Goal: Task Accomplishment & Management: Use online tool/utility

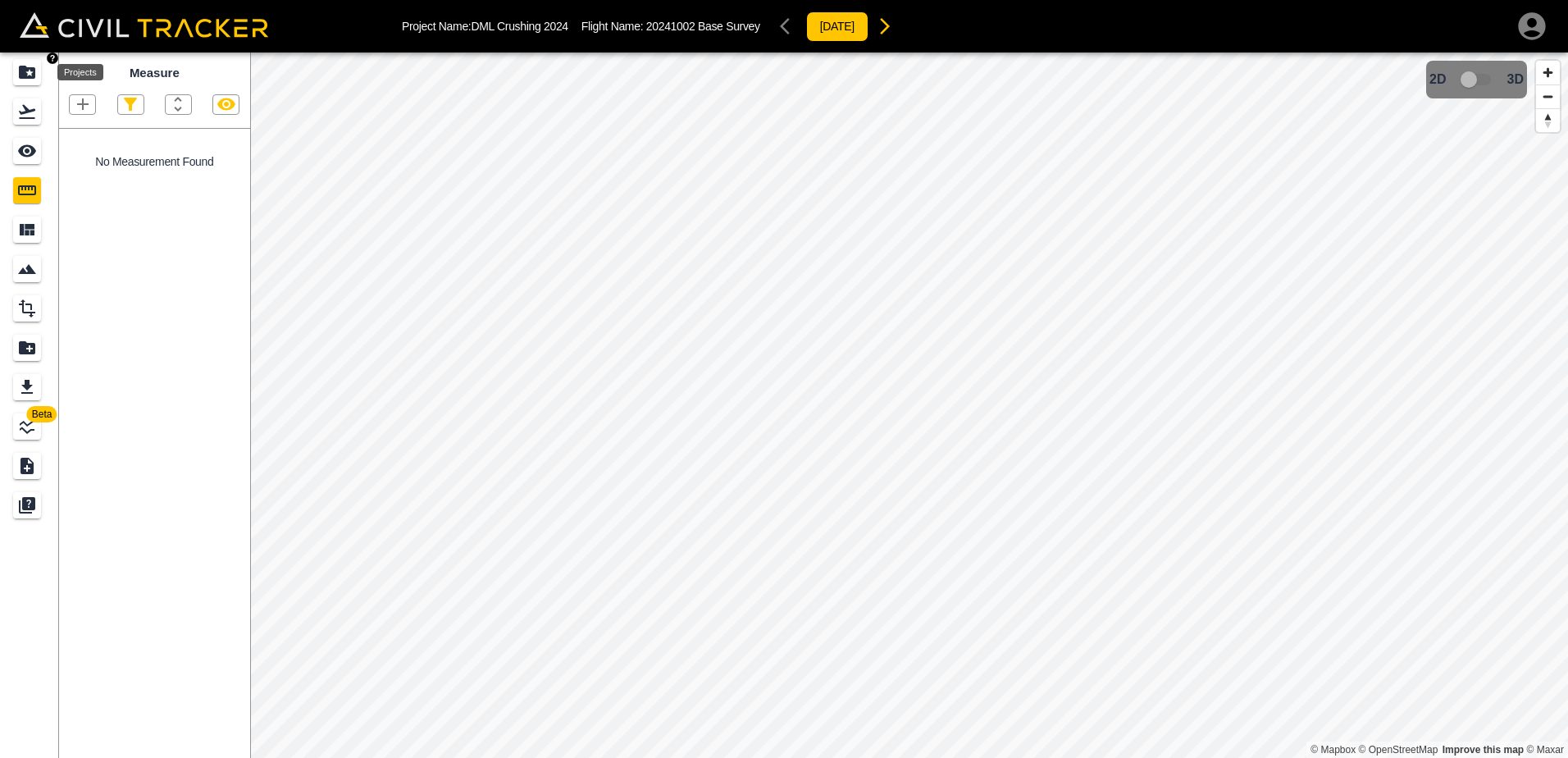
click at [29, 80] on icon "Projects" at bounding box center [27, 71] width 20 height 20
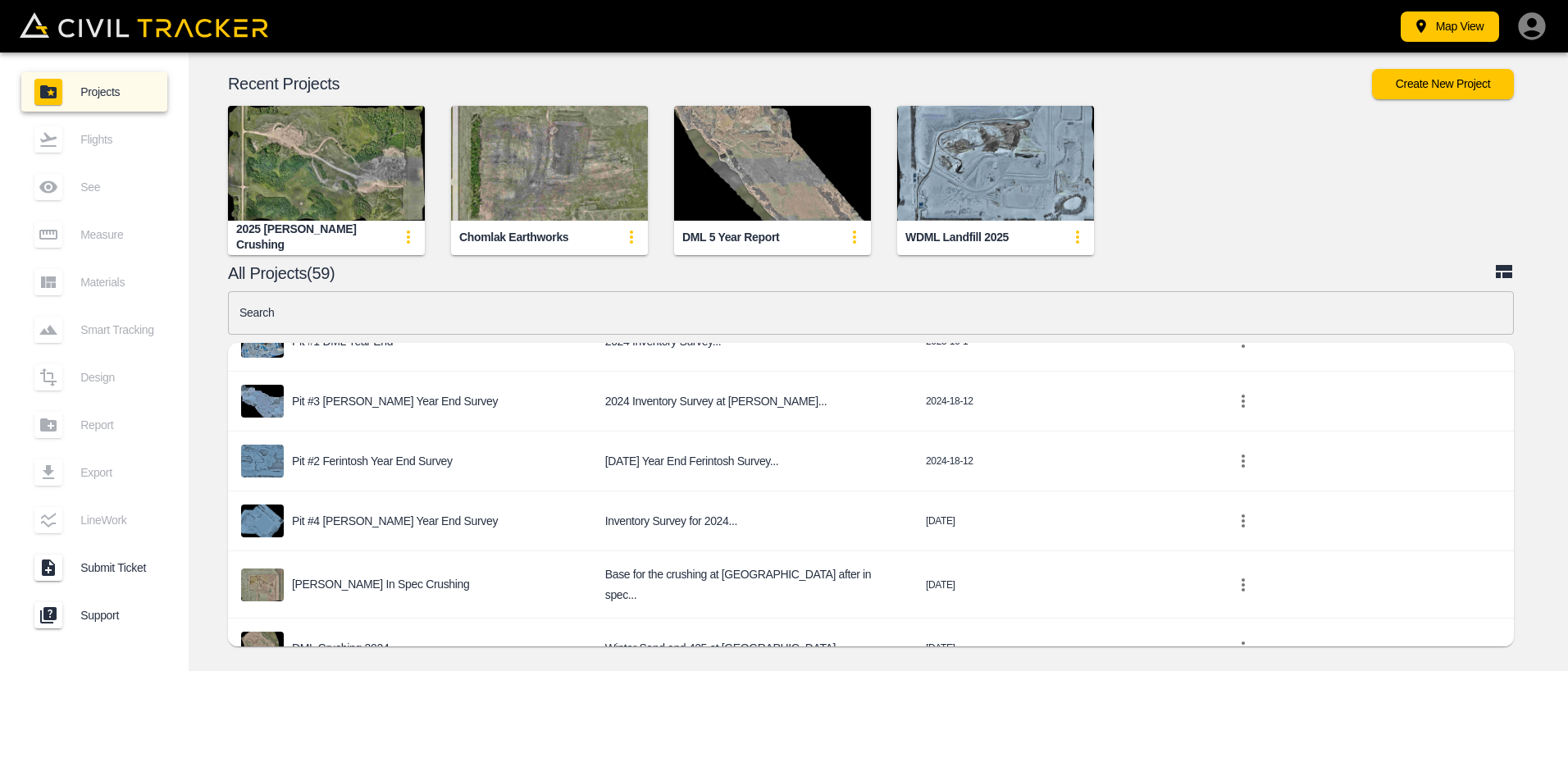
scroll to position [329, 0]
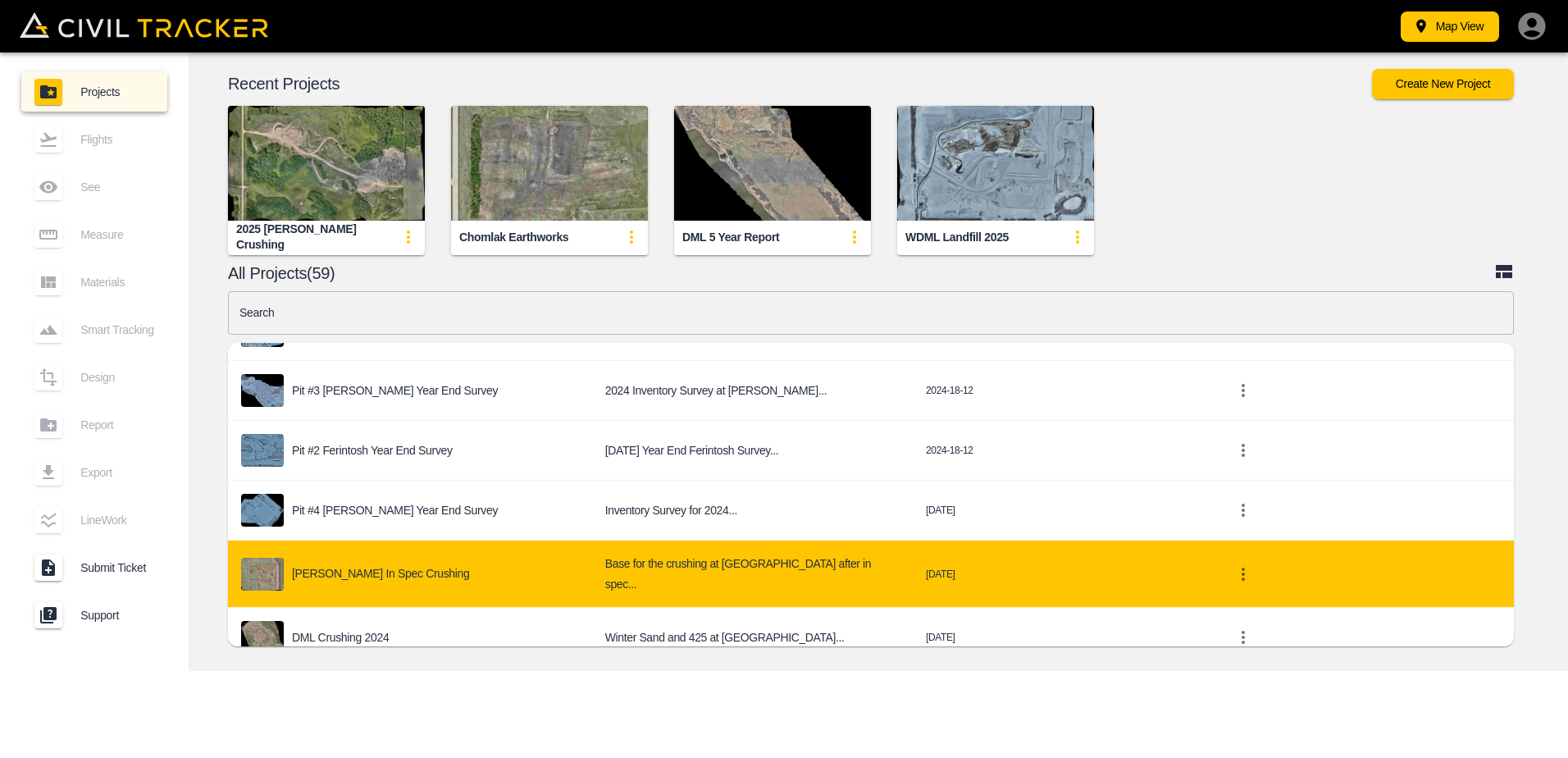
click at [379, 567] on p "[PERSON_NAME] In Spec Crushing" at bounding box center [381, 573] width 178 height 13
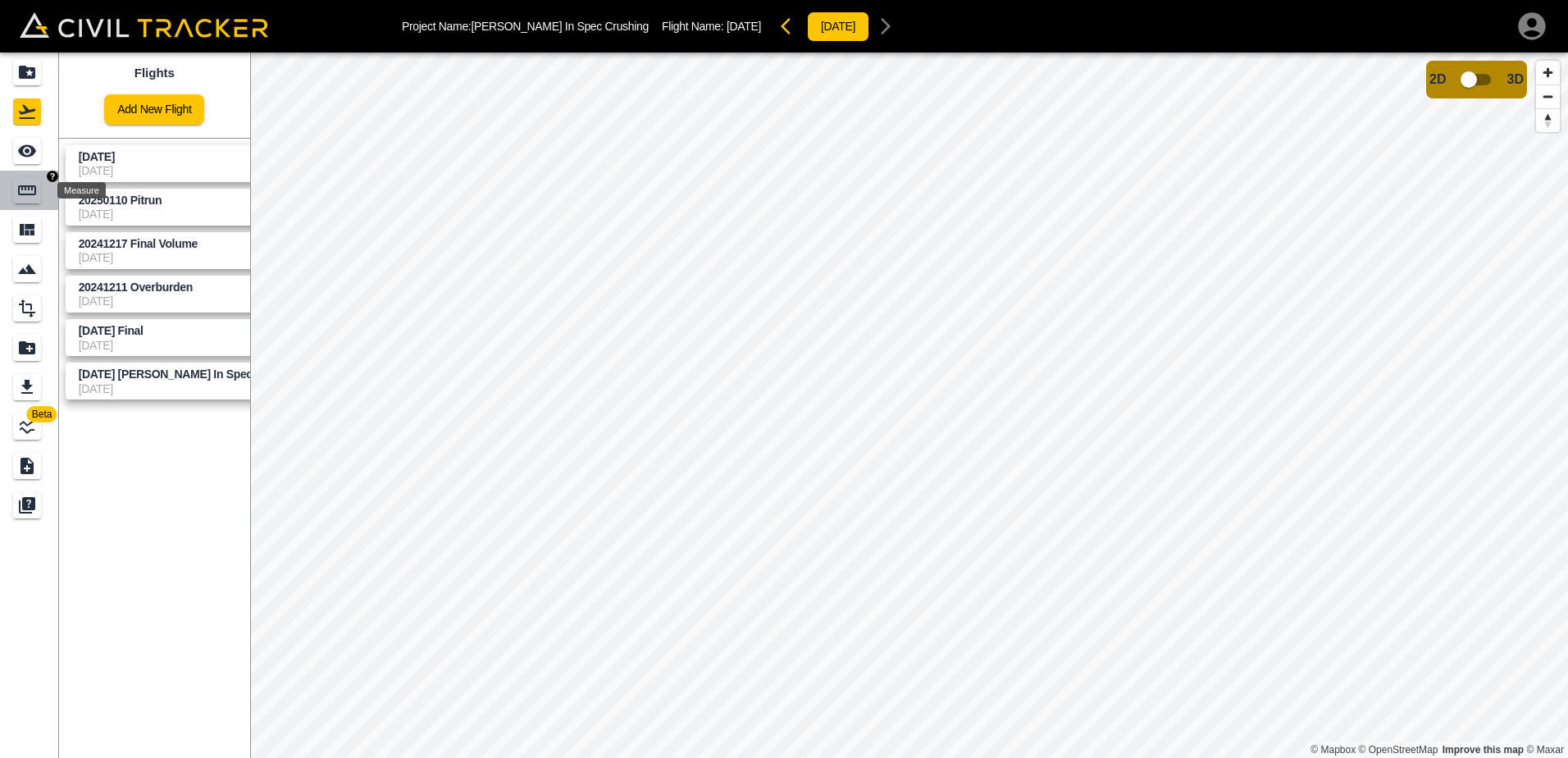
click at [25, 193] on icon "Measure" at bounding box center [27, 190] width 18 height 10
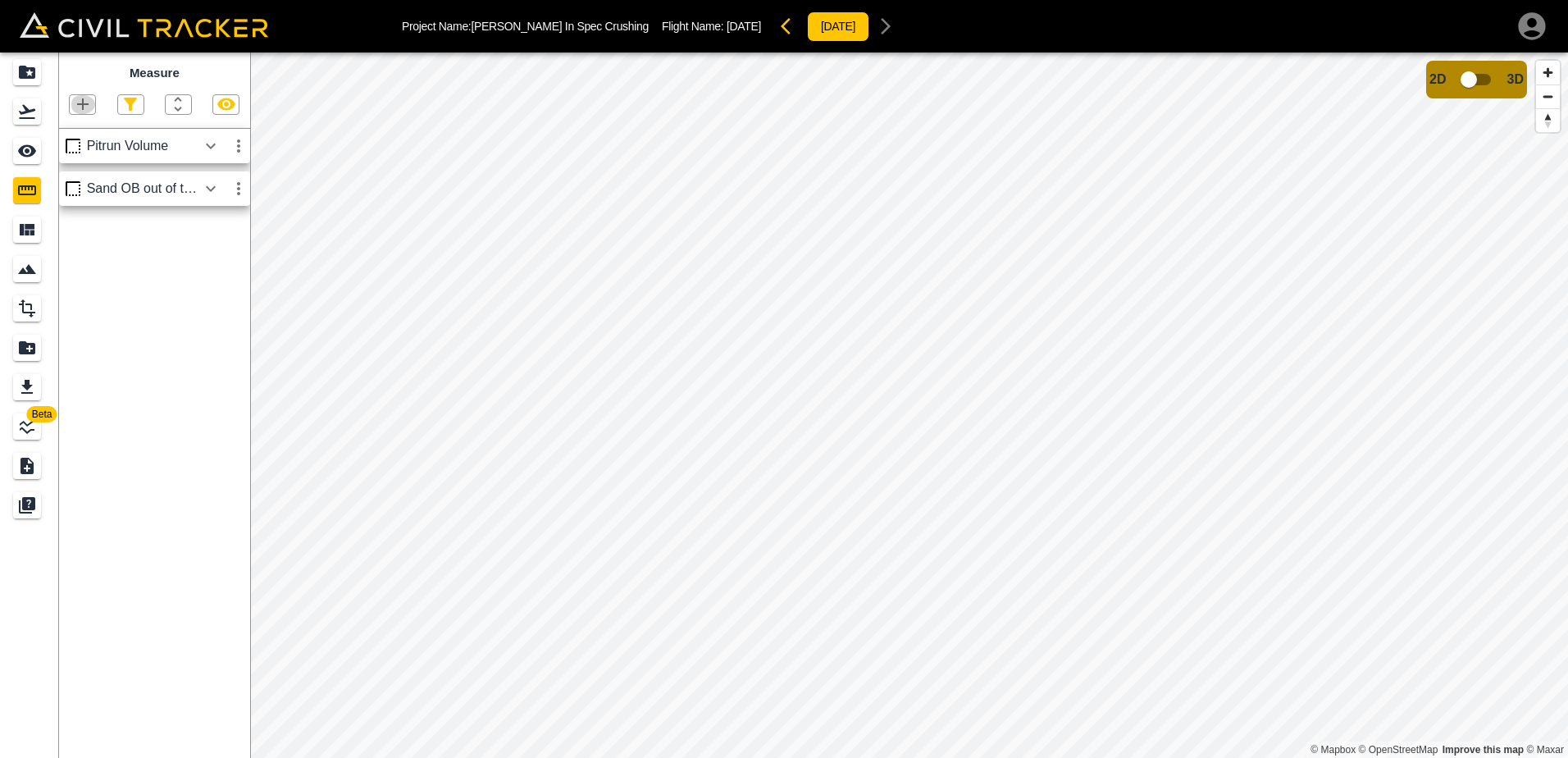
click at [86, 109] on icon "button" at bounding box center [83, 104] width 20 height 20
click at [86, 181] on p "Polygon" at bounding box center [78, 183] width 39 height 13
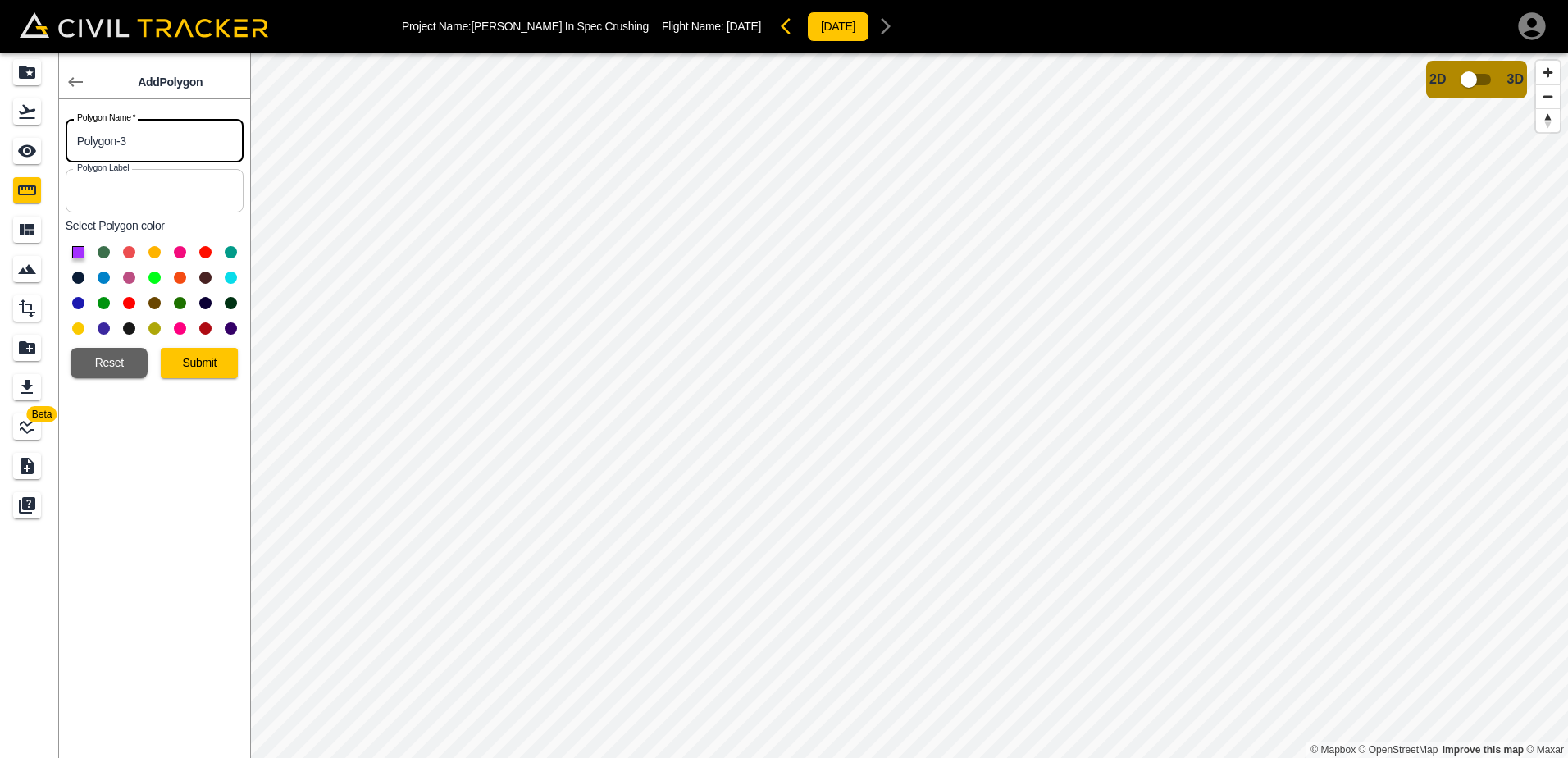
click at [133, 135] on input "Polygon-3" at bounding box center [154, 141] width 178 height 44
drag, startPoint x: 140, startPoint y: 138, endPoint x: -38, endPoint y: 128, distance: 178.3
click at [0, 128] on html "Project Name: [PERSON_NAME] In Spec Crushing Flight Name: [DATE] [DATE] Beta Ad…" at bounding box center [784, 379] width 1568 height 758
type input "Reject"
click at [104, 191] on input "text" at bounding box center [154, 190] width 178 height 44
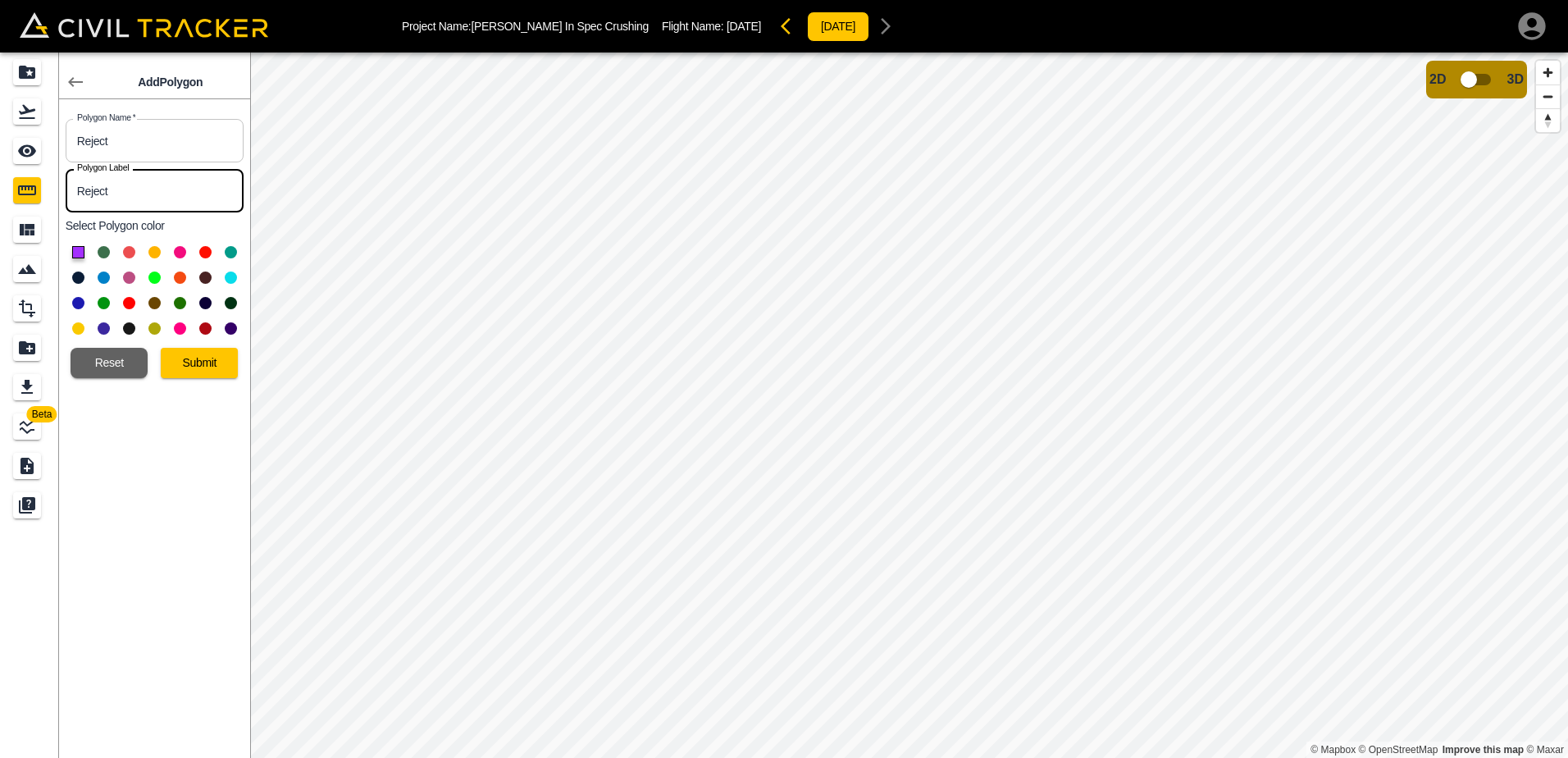
type input "Reject"
click at [232, 279] on button at bounding box center [230, 277] width 12 height 12
click at [205, 371] on button "Submit" at bounding box center [199, 363] width 77 height 30
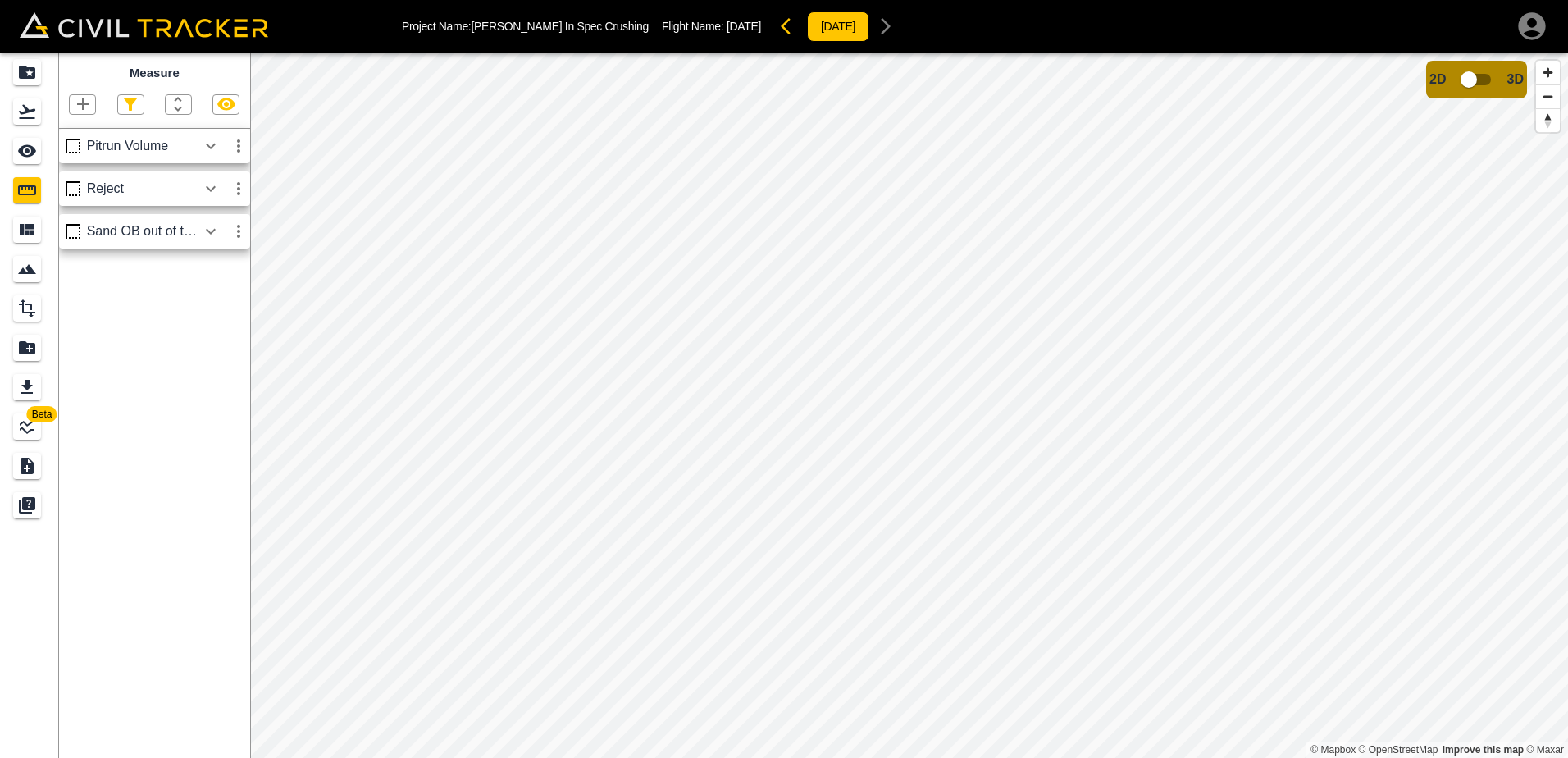
click at [211, 188] on icon "button" at bounding box center [210, 189] width 20 height 20
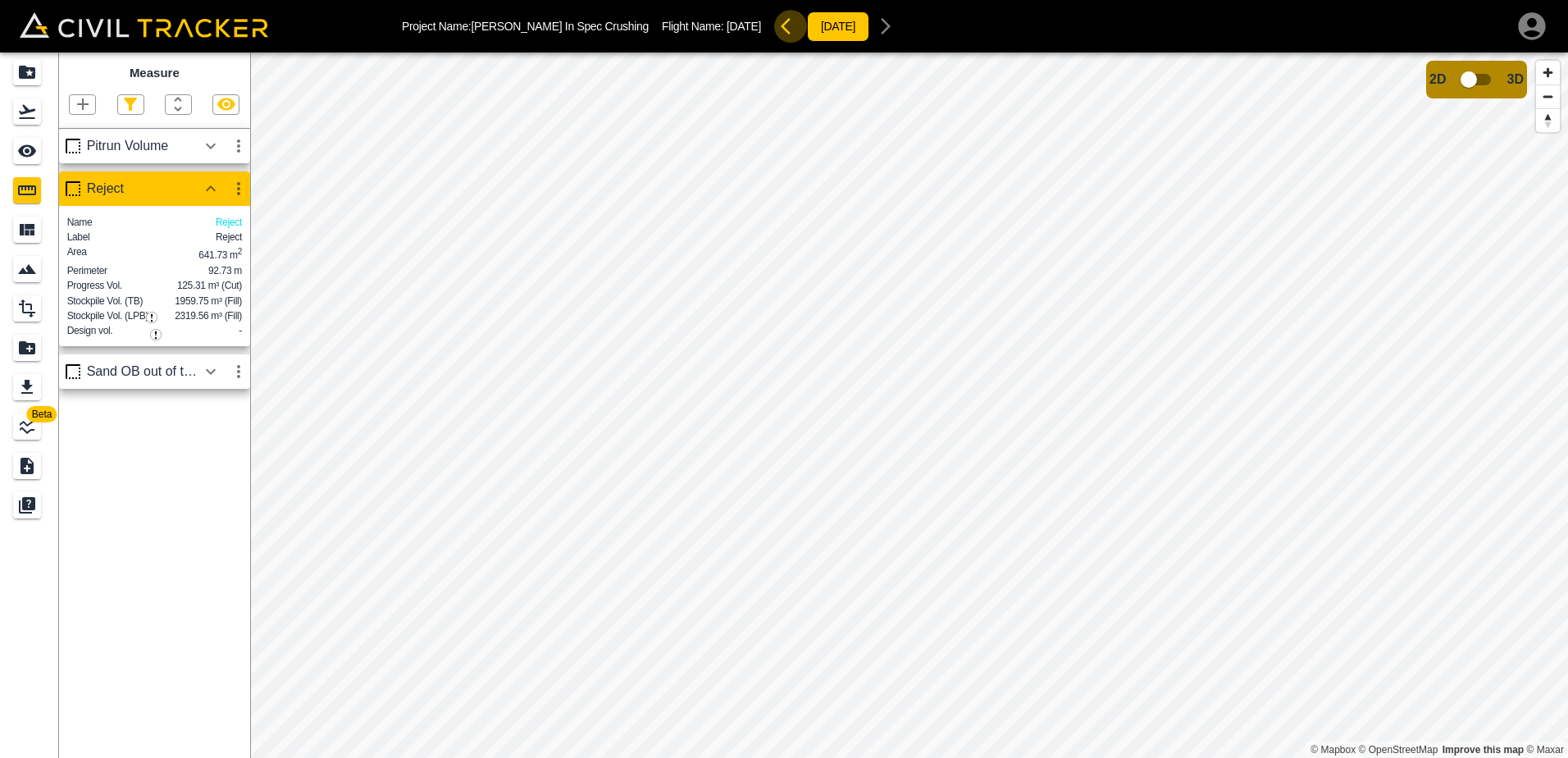
click at [781, 25] on icon "button" at bounding box center [785, 26] width 10 height 16
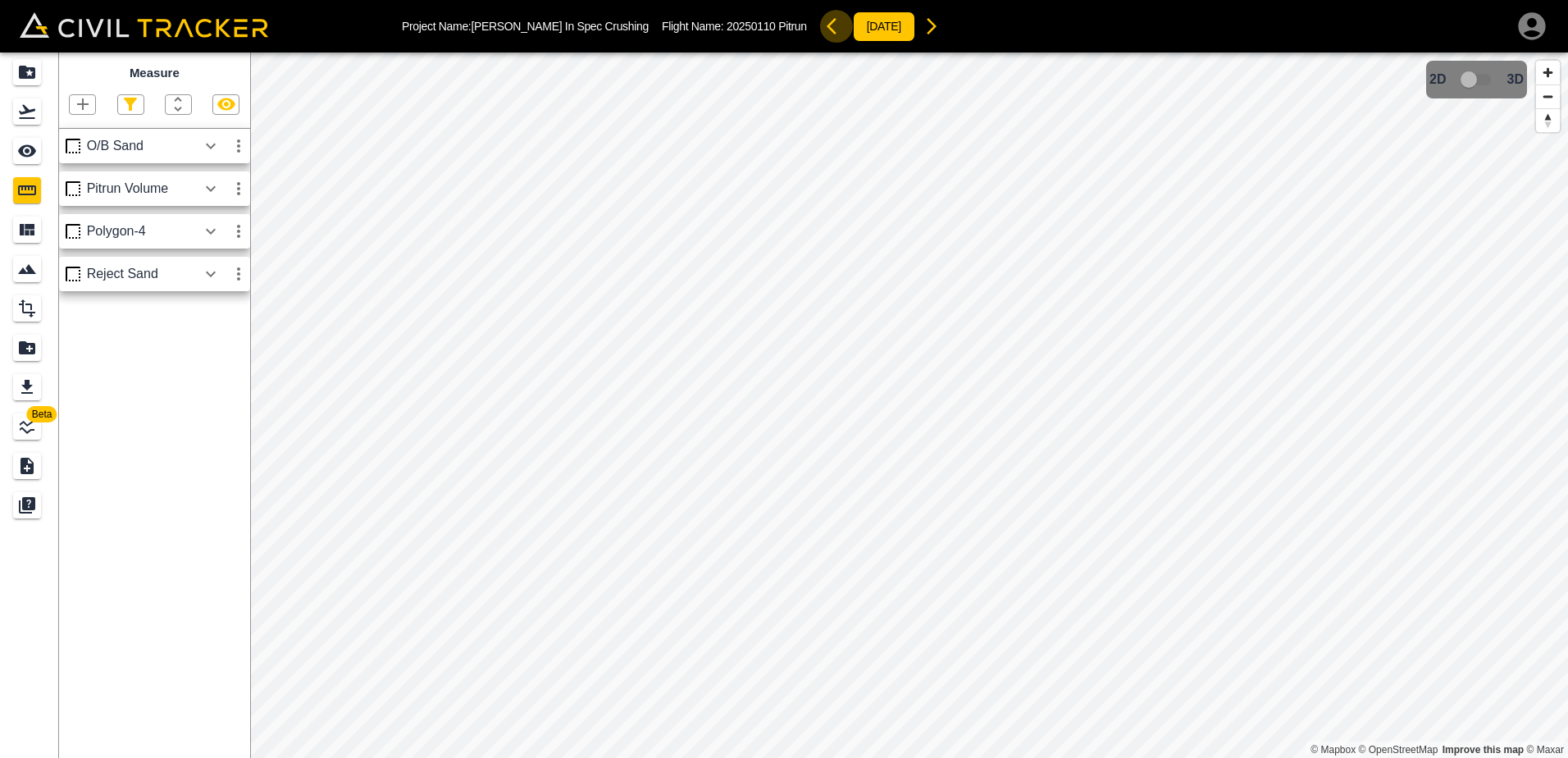
click at [827, 25] on icon "button" at bounding box center [832, 26] width 10 height 16
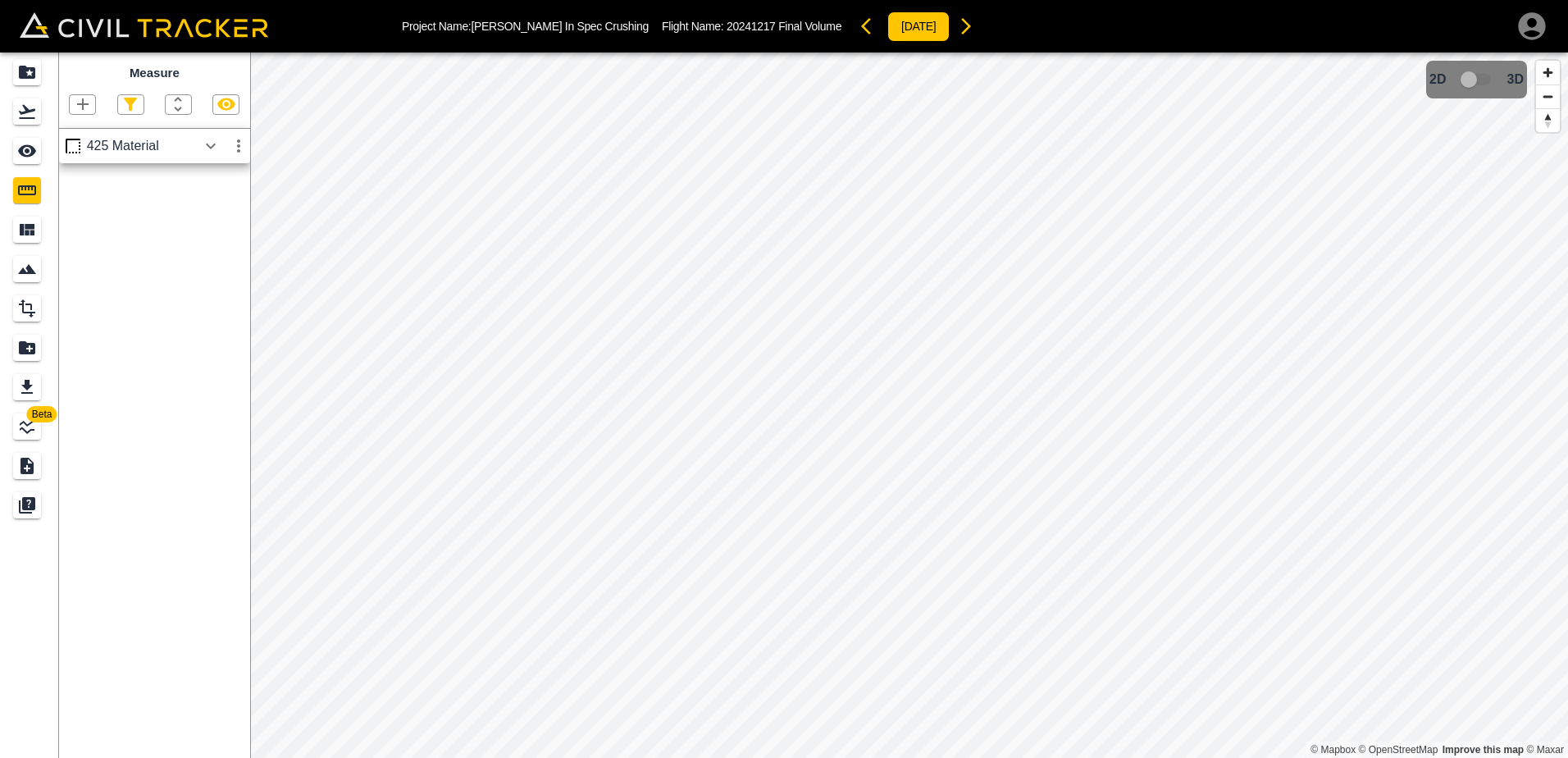
click at [785, 25] on span "20241217 Final Volume" at bounding box center [784, 27] width 115 height 13
click at [862, 27] on icon "button" at bounding box center [871, 26] width 20 height 20
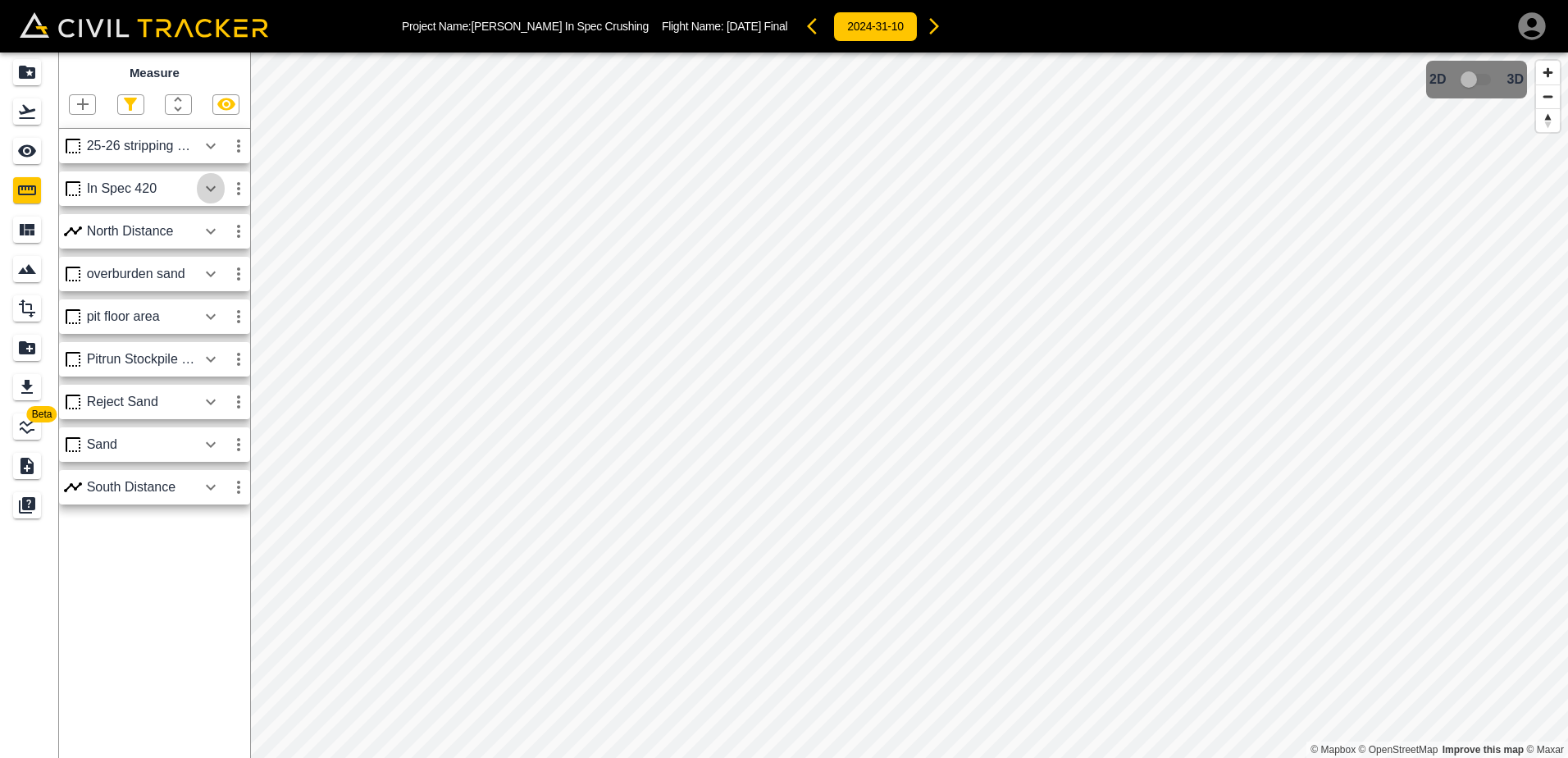
click at [210, 187] on icon "button" at bounding box center [210, 189] width 20 height 20
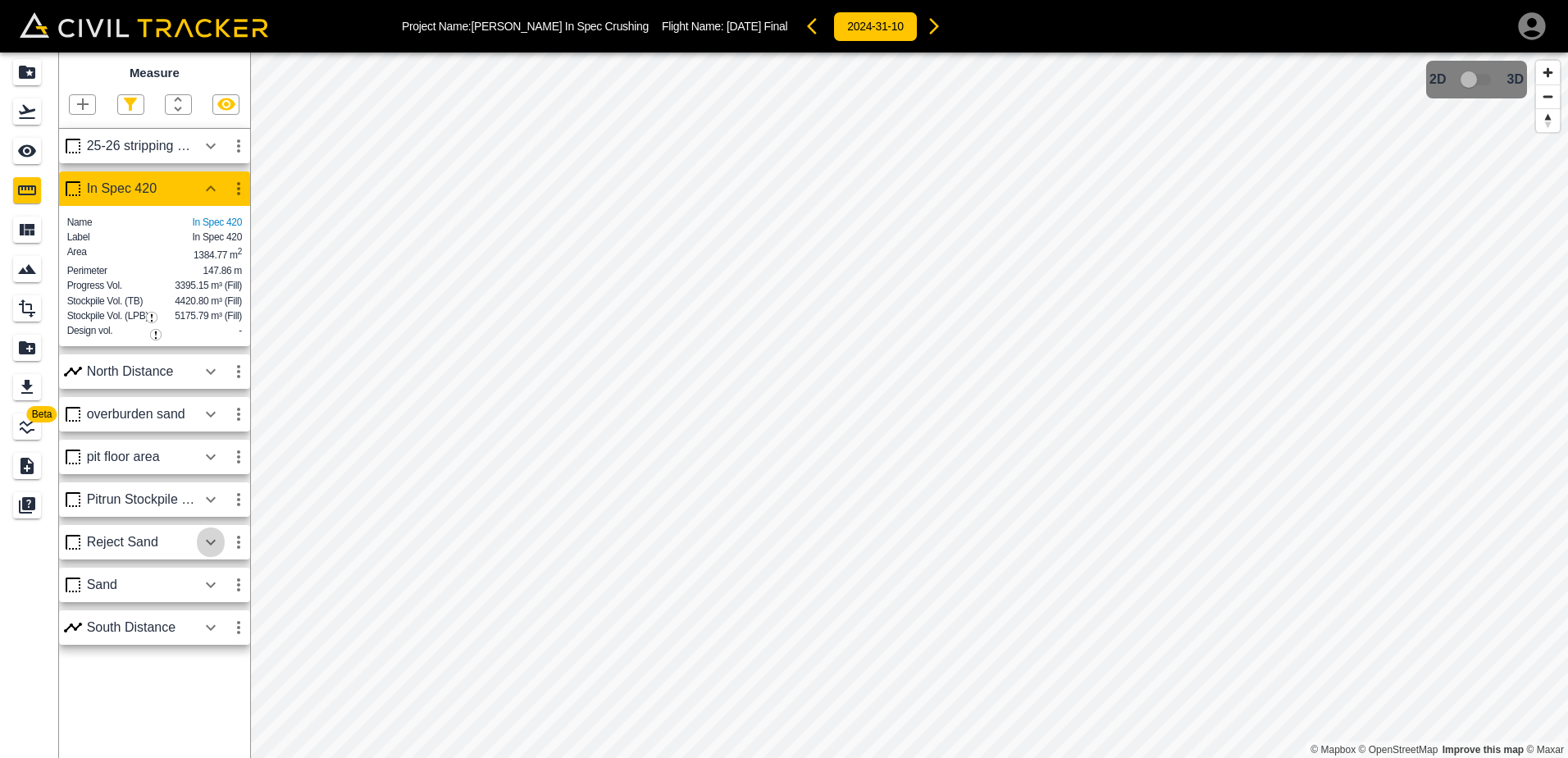
click at [216, 552] on icon "button" at bounding box center [210, 542] width 20 height 20
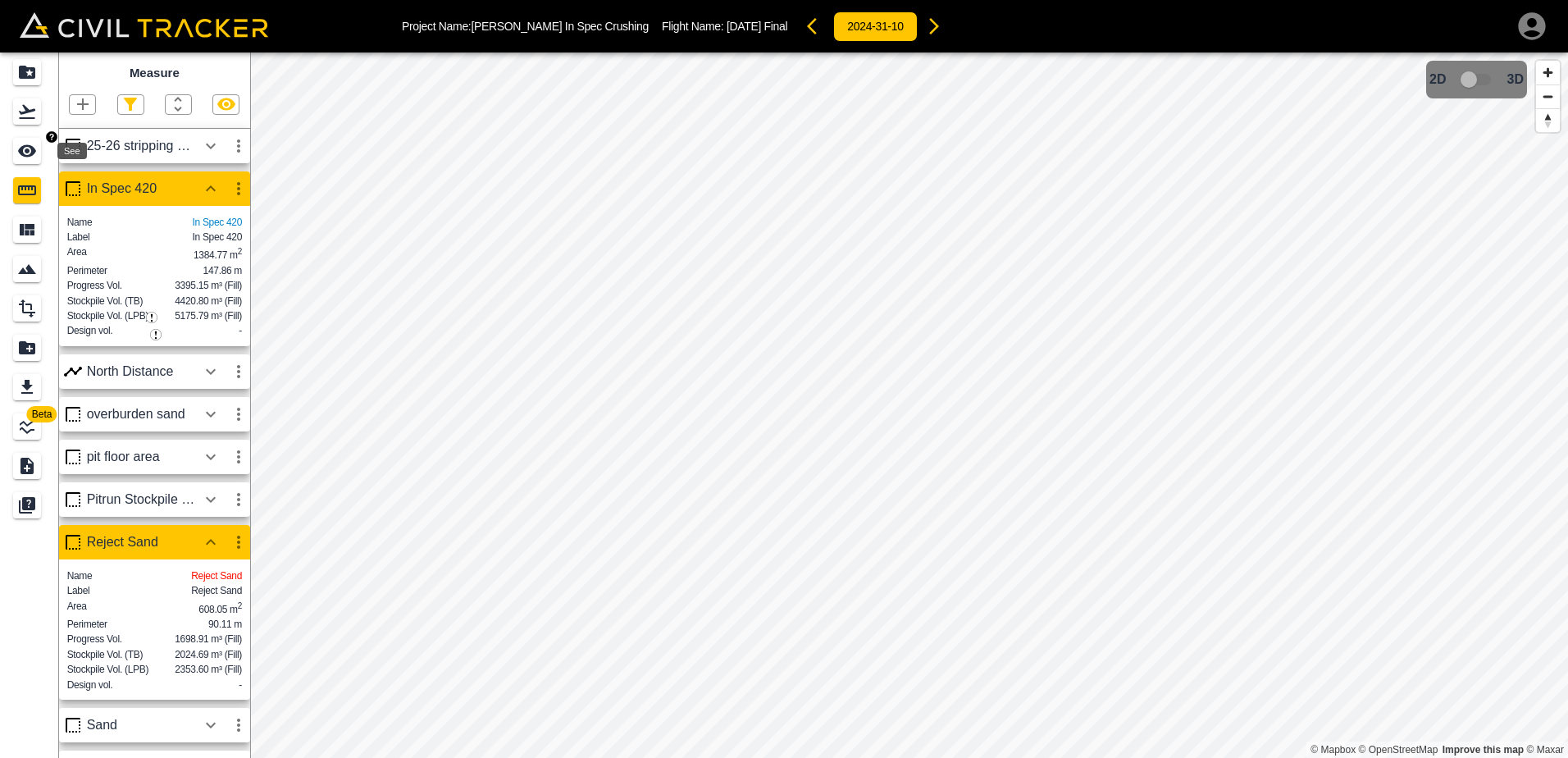
click at [35, 153] on icon "See" at bounding box center [27, 150] width 20 height 20
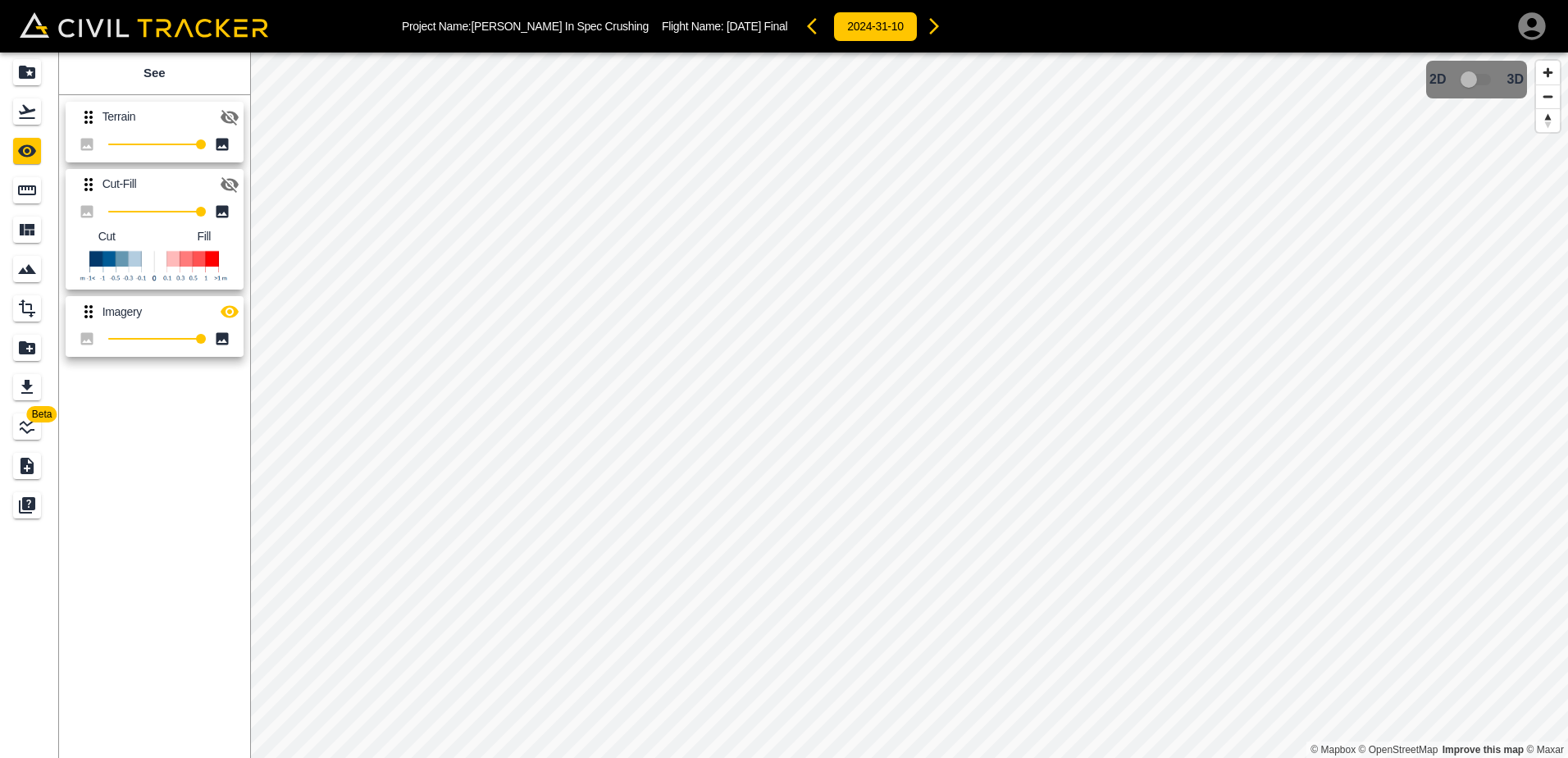
click at [229, 116] on icon "button" at bounding box center [229, 117] width 20 height 20
click at [24, 193] on icon "Measure" at bounding box center [27, 190] width 18 height 10
